Goal: Check status: Check status

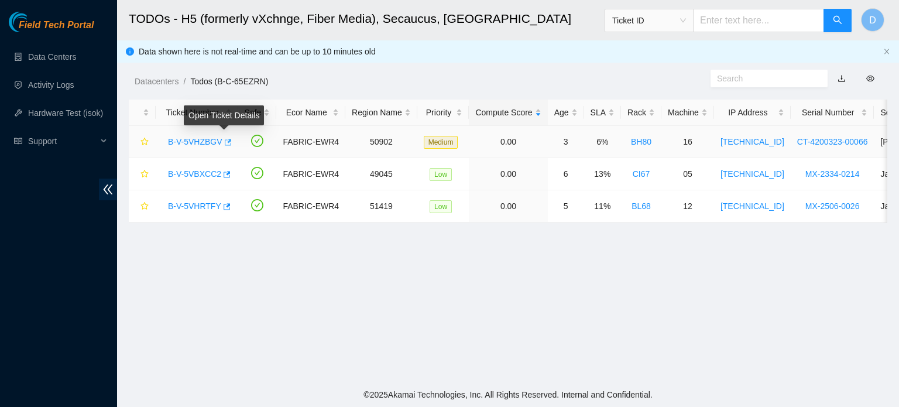
click at [227, 142] on icon "button" at bounding box center [227, 142] width 8 height 8
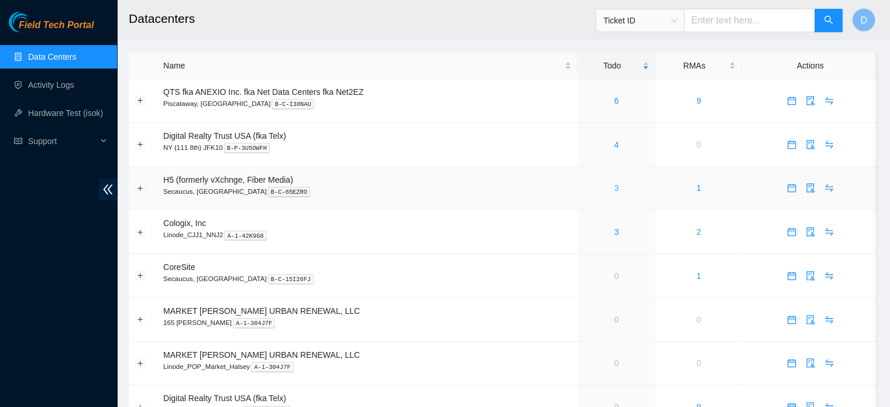
click at [616, 189] on link "3" at bounding box center [616, 187] width 5 height 9
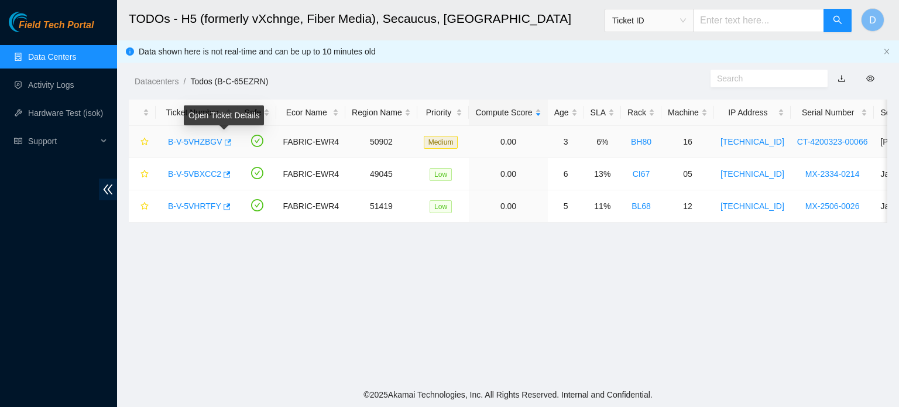
click at [225, 142] on icon "button" at bounding box center [228, 142] width 7 height 6
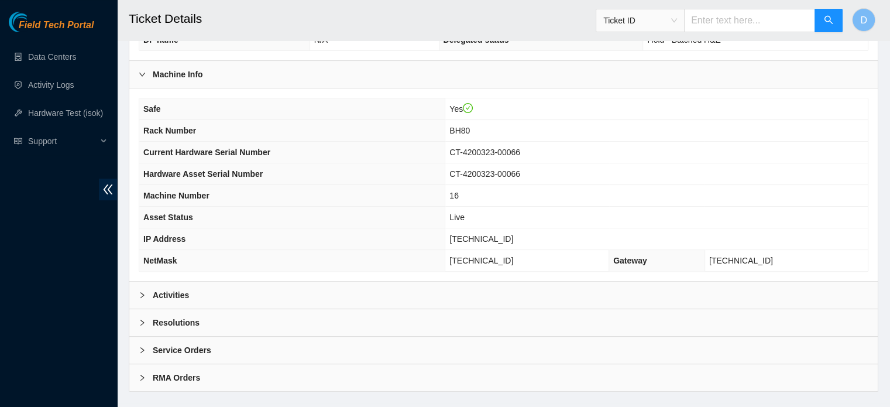
scroll to position [370, 0]
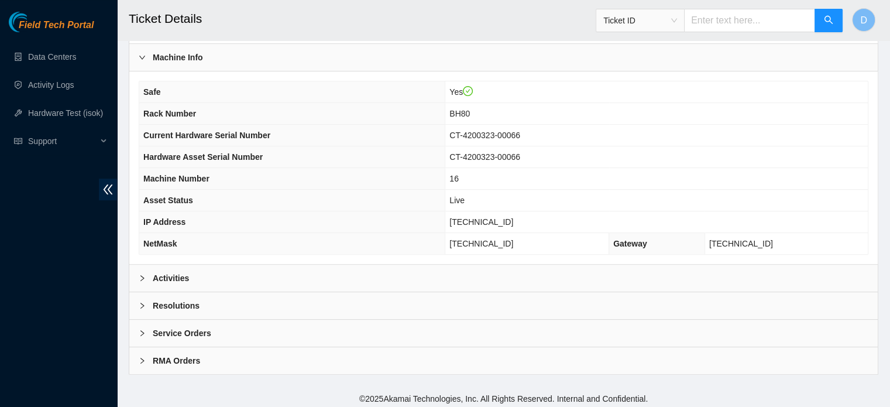
click at [275, 281] on div "Activities" at bounding box center [503, 277] width 748 height 27
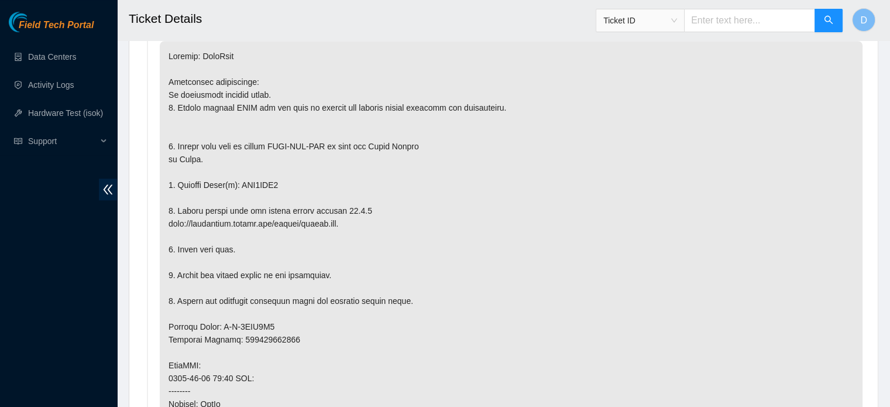
scroll to position [654, 0]
